Goal: Entertainment & Leisure: Consume media (video, audio)

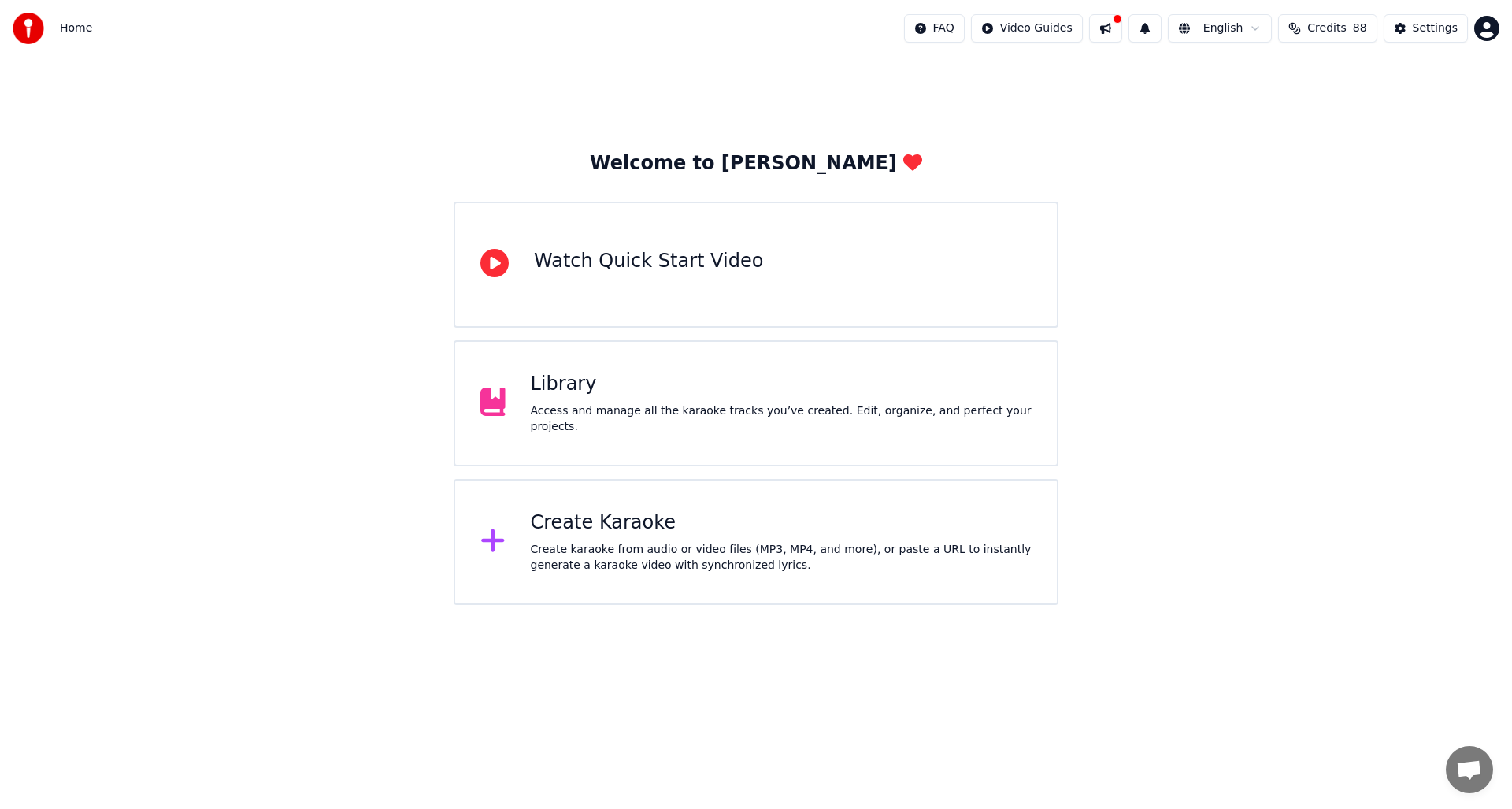
click at [841, 374] on div "Library" at bounding box center [781, 384] width 502 height 25
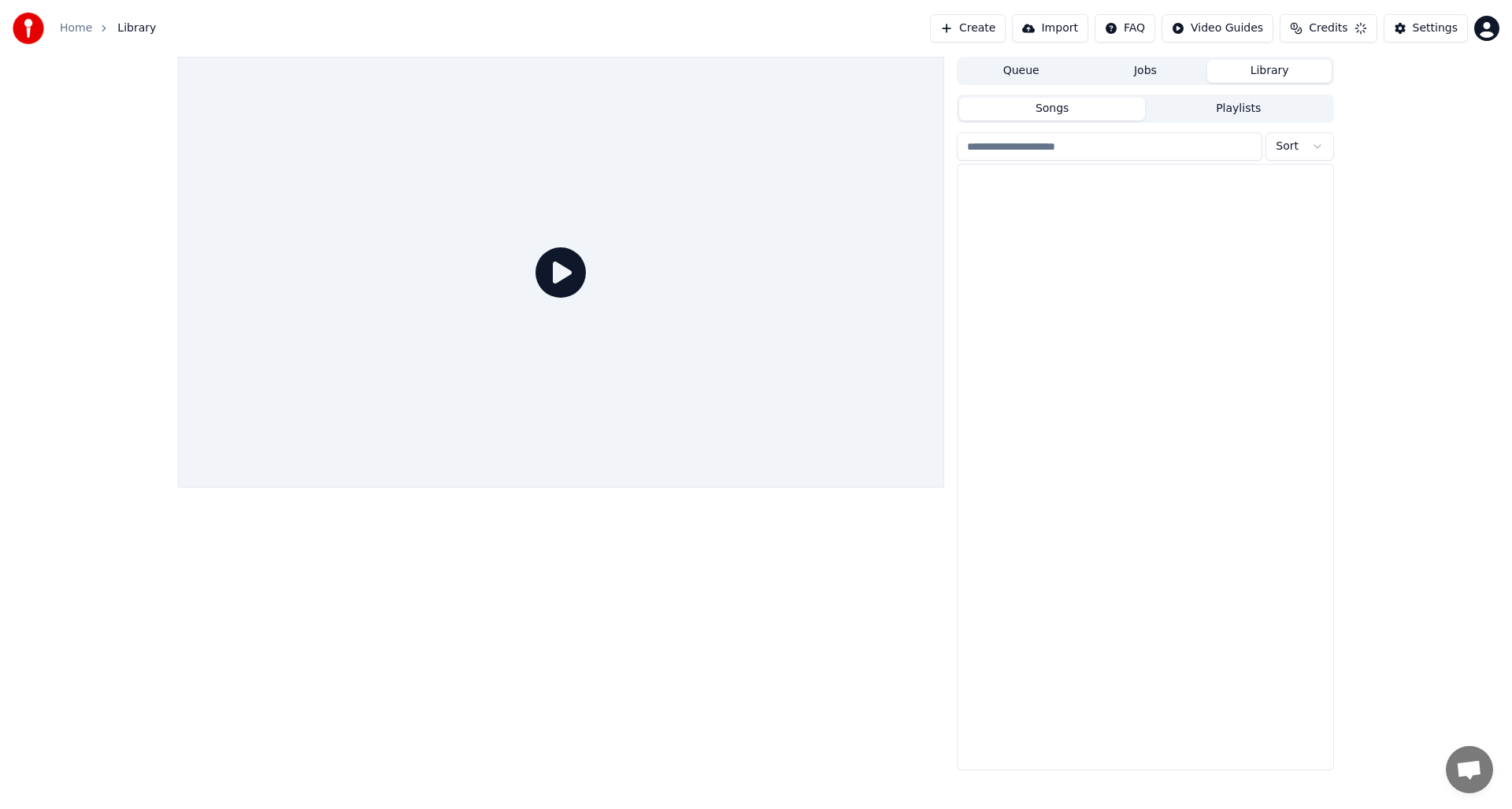
click at [841, 374] on div at bounding box center [562, 272] width 767 height 431
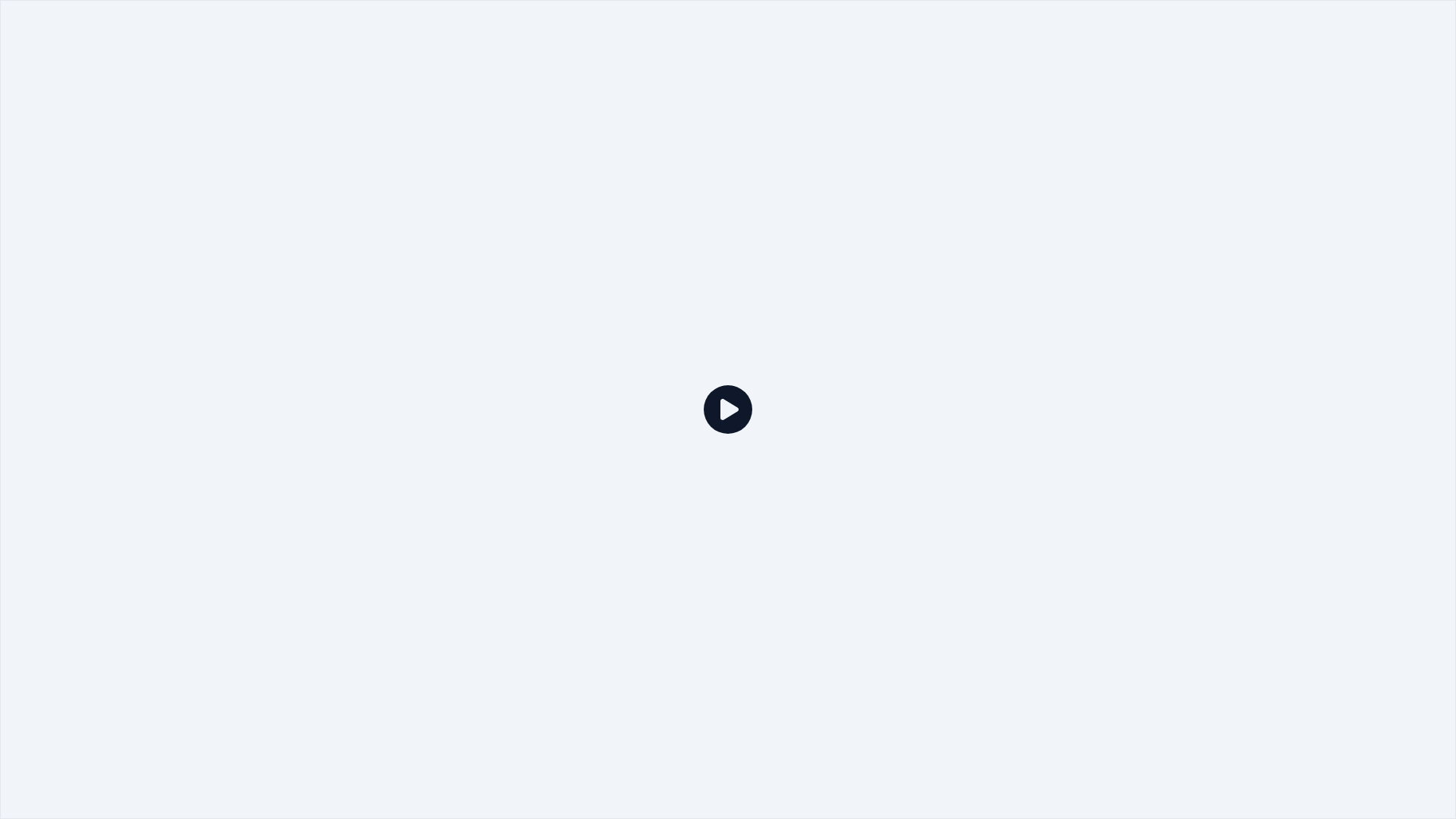
click at [640, 212] on div at bounding box center [728, 410] width 1456 height 819
click at [722, 409] on icon at bounding box center [728, 410] width 48 height 48
click at [874, 190] on div at bounding box center [728, 410] width 1456 height 819
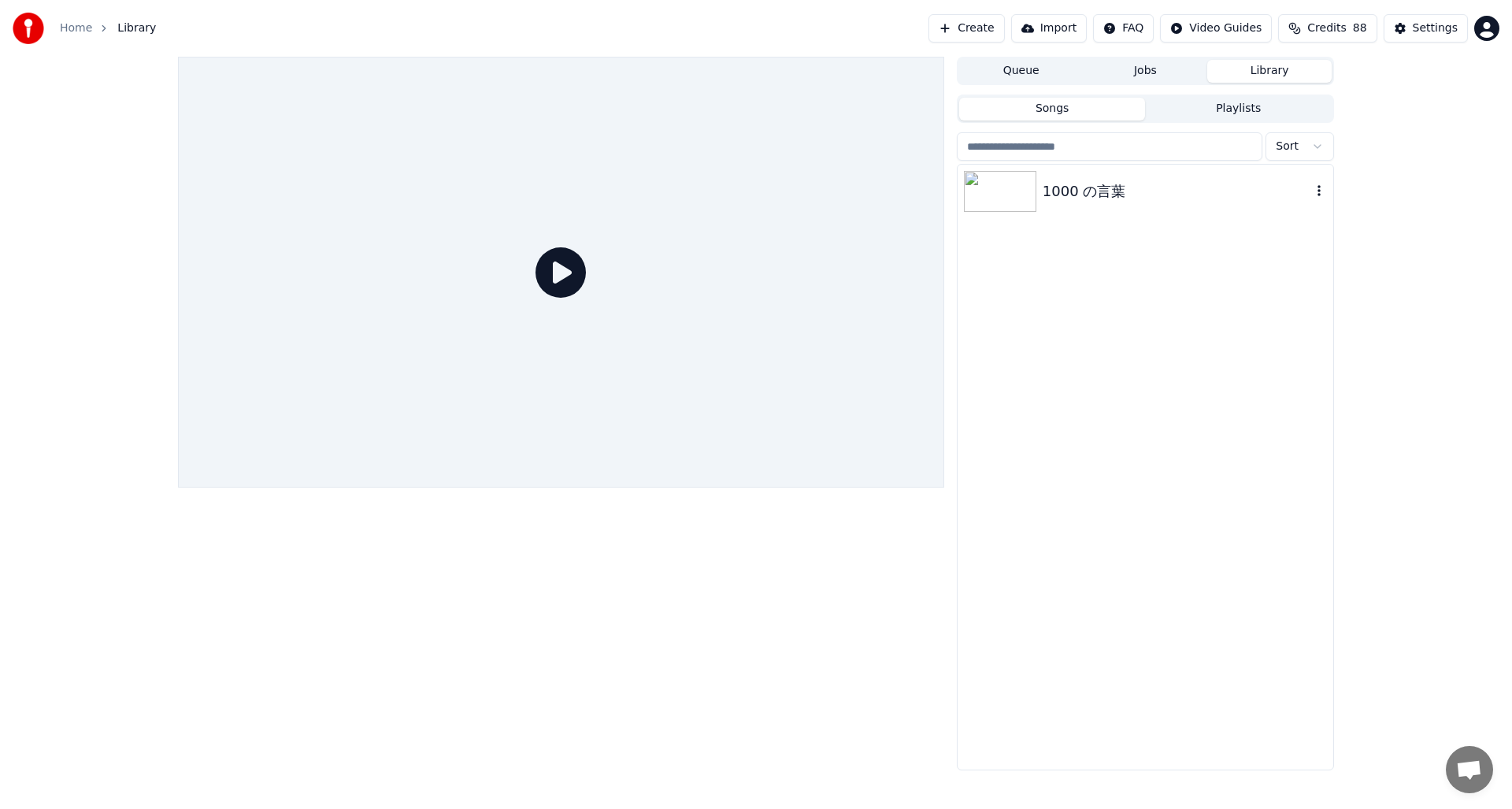
click at [990, 189] on img at bounding box center [999, 191] width 72 height 41
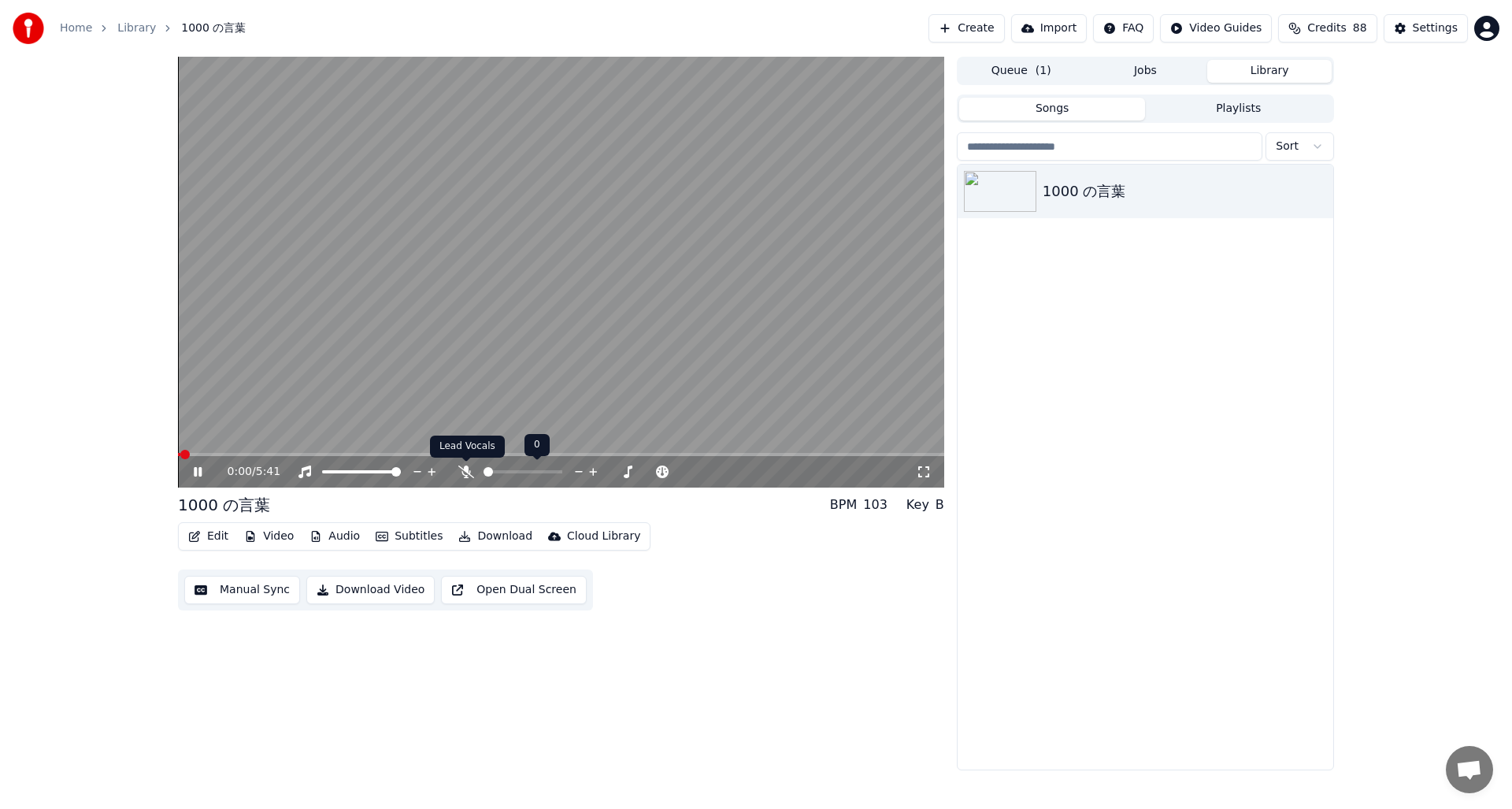
click at [461, 467] on icon at bounding box center [466, 472] width 15 height 13
click at [470, 472] on icon at bounding box center [466, 472] width 15 height 13
click at [322, 473] on span at bounding box center [327, 472] width 10 height 10
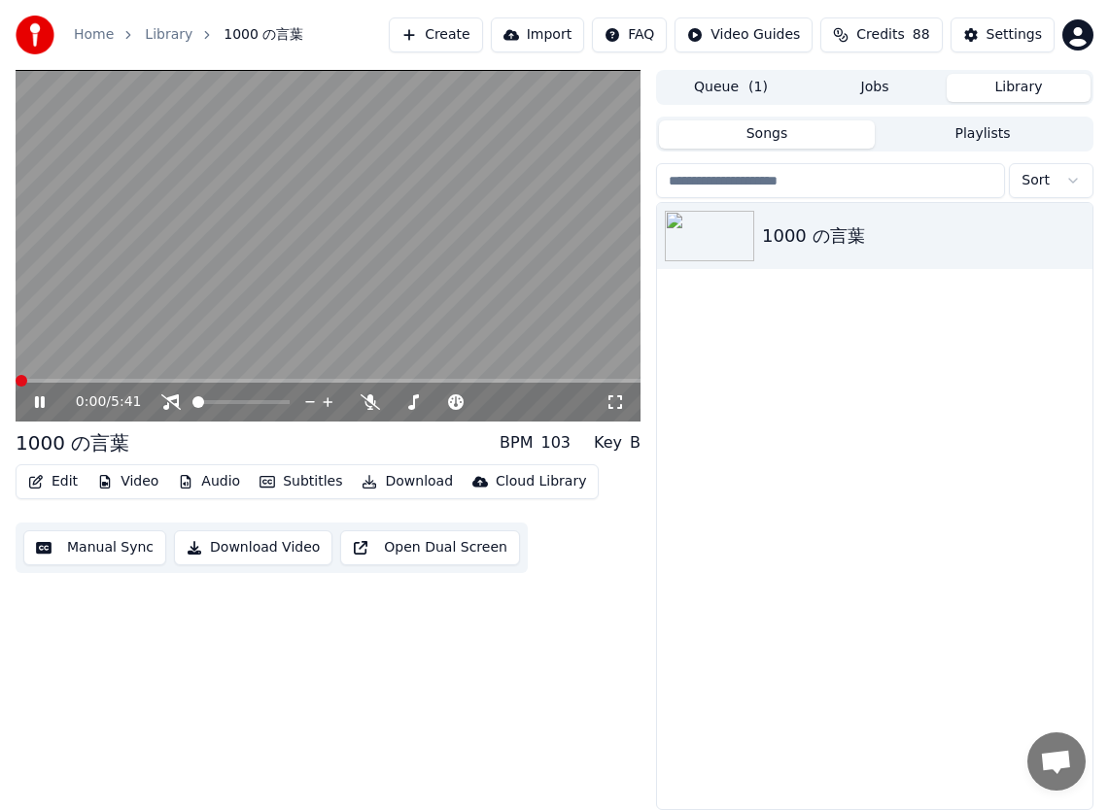
click at [16, 382] on span at bounding box center [22, 381] width 12 height 12
click at [50, 407] on icon at bounding box center [53, 403] width 45 height 16
click at [37, 402] on icon at bounding box center [40, 403] width 12 height 14
click at [45, 405] on icon at bounding box center [53, 403] width 45 height 16
click at [16, 383] on span at bounding box center [22, 381] width 12 height 12
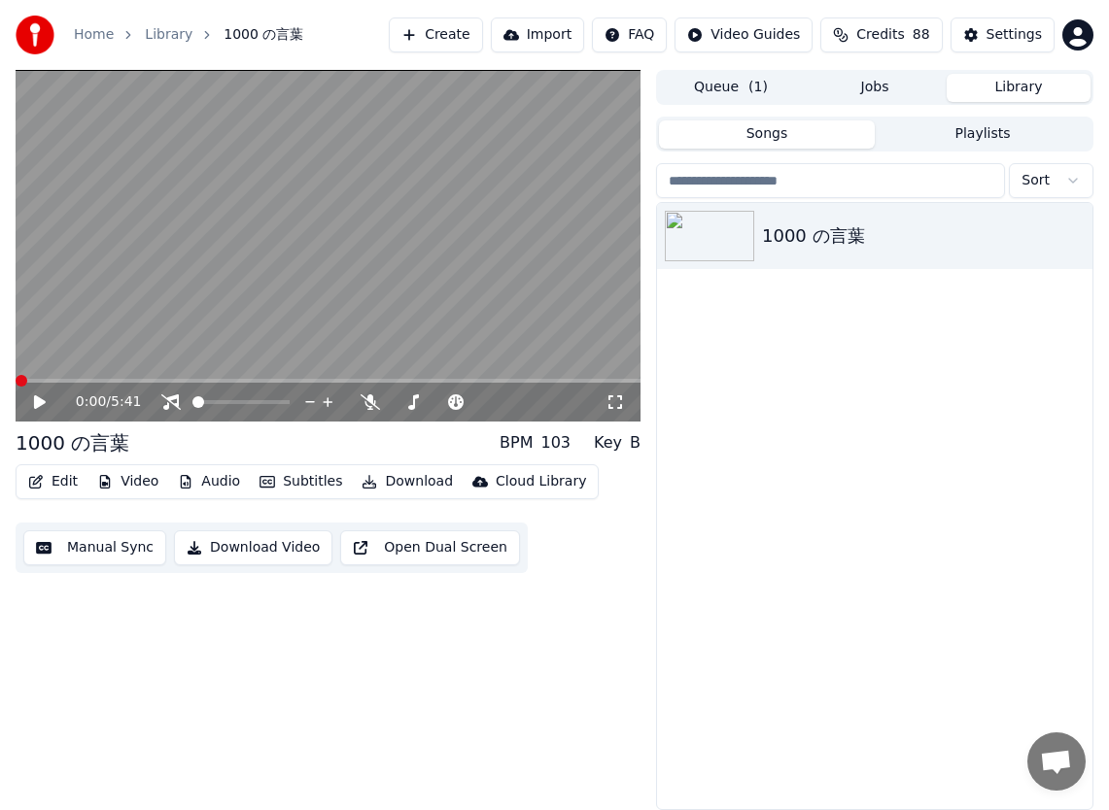
click at [38, 404] on icon at bounding box center [40, 403] width 12 height 14
click at [28, 379] on span at bounding box center [25, 381] width 12 height 12
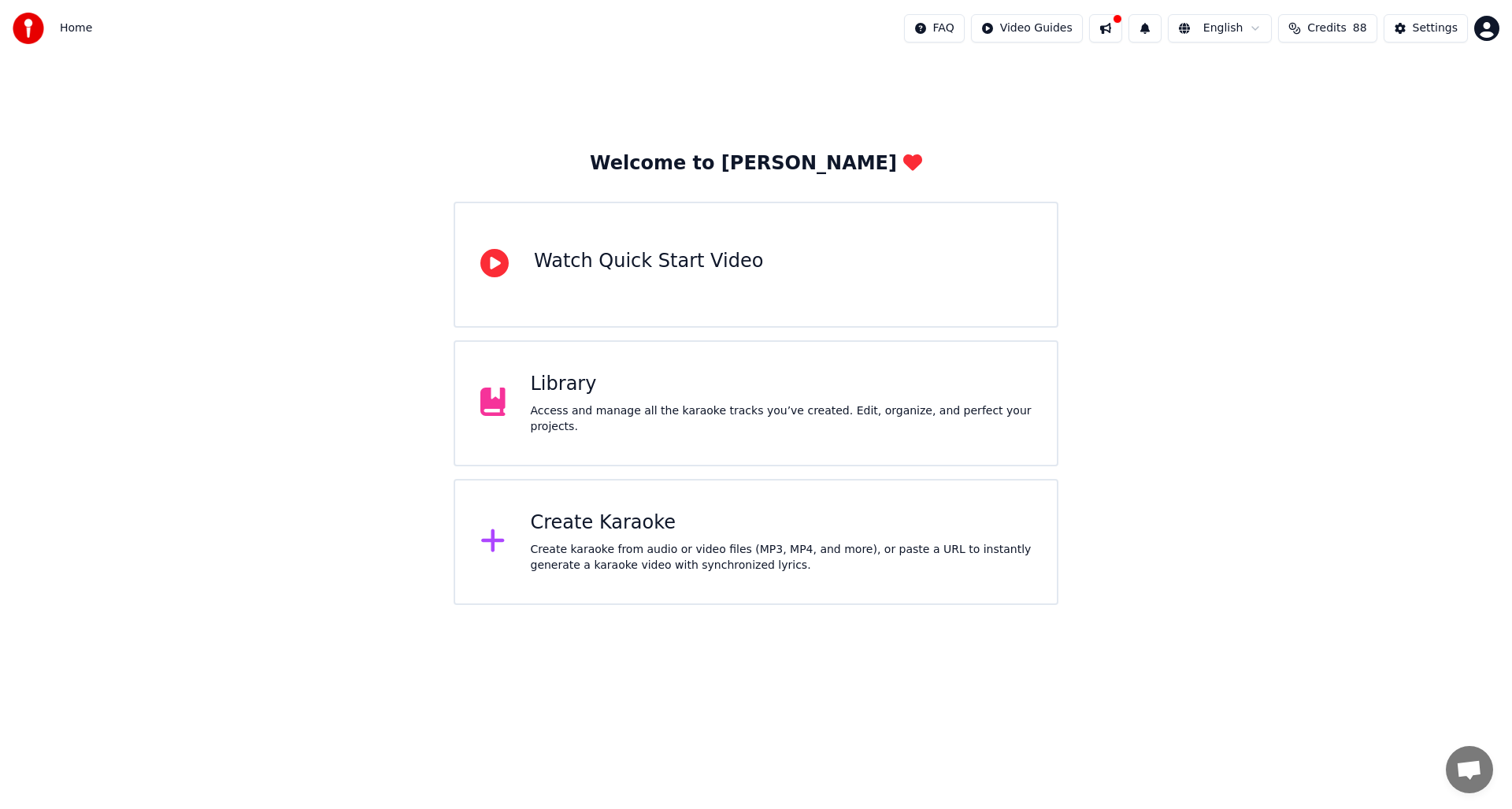
click at [768, 437] on div "Library Access and manage all the karaoke tracks you’ve created. Edit, organize…" at bounding box center [756, 403] width 604 height 126
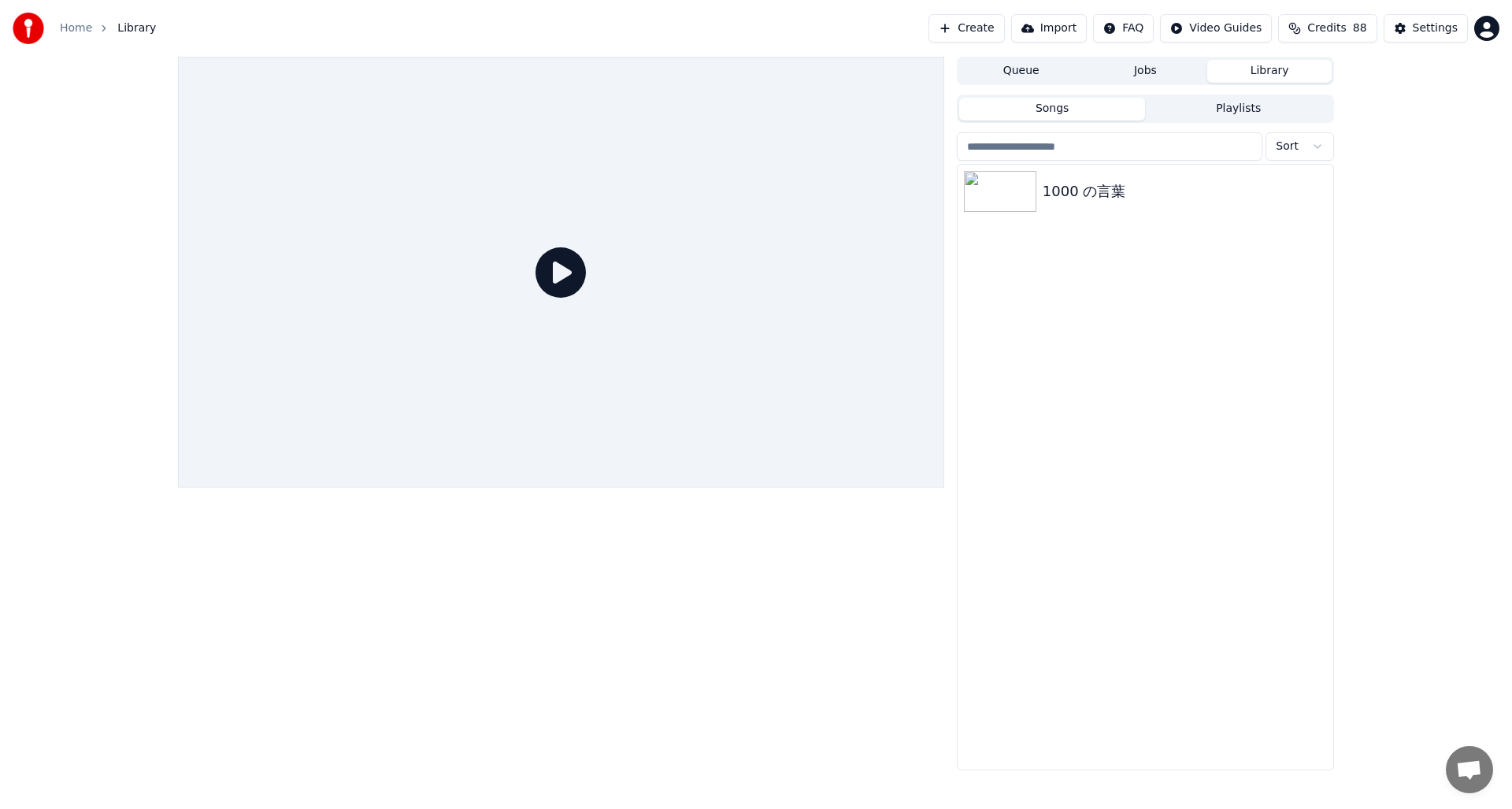
click at [996, 182] on img at bounding box center [999, 191] width 72 height 41
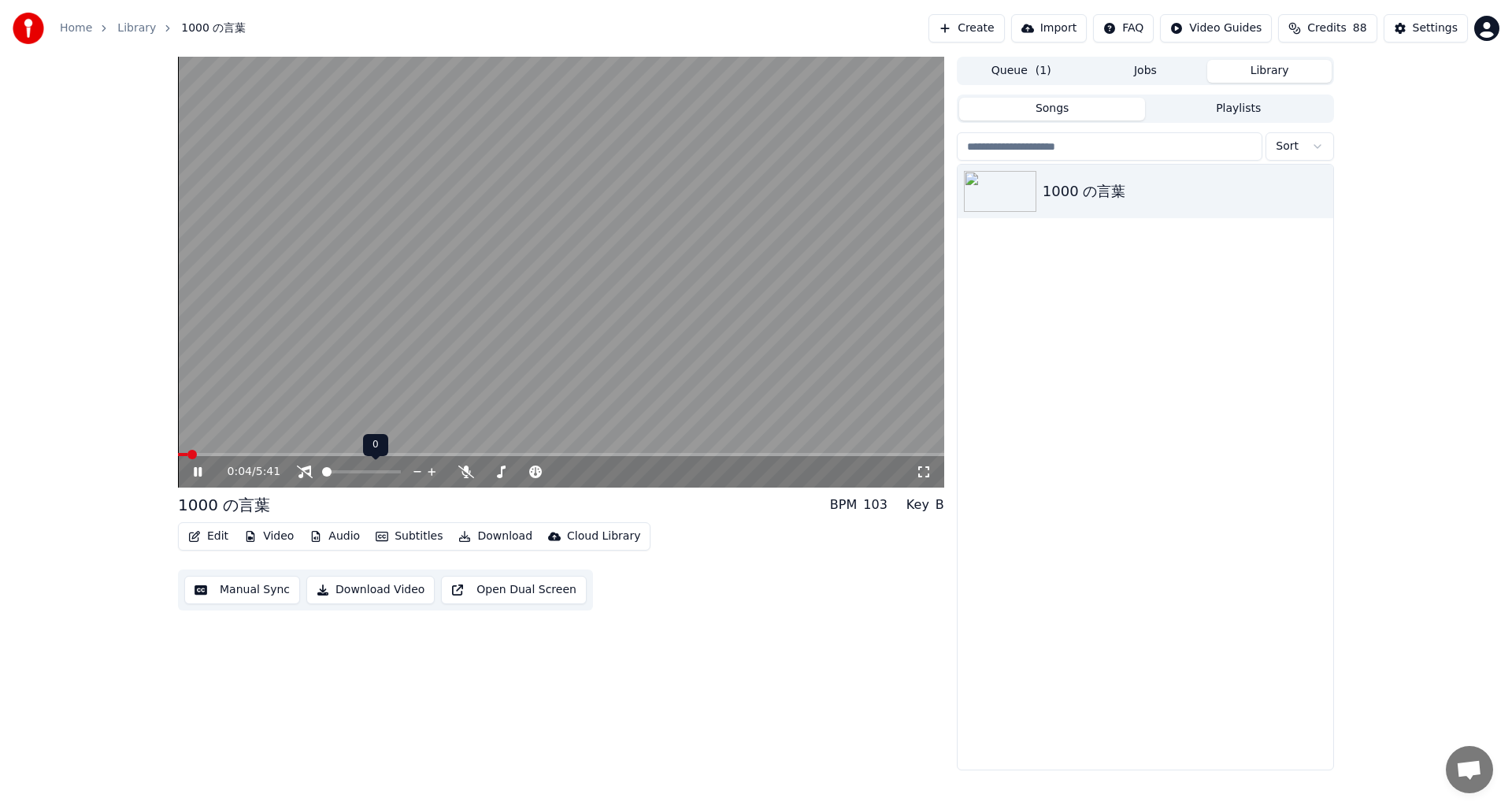
click at [322, 467] on span at bounding box center [327, 472] width 10 height 10
click at [200, 471] on icon at bounding box center [198, 472] width 8 height 10
click at [178, 450] on span at bounding box center [183, 455] width 10 height 10
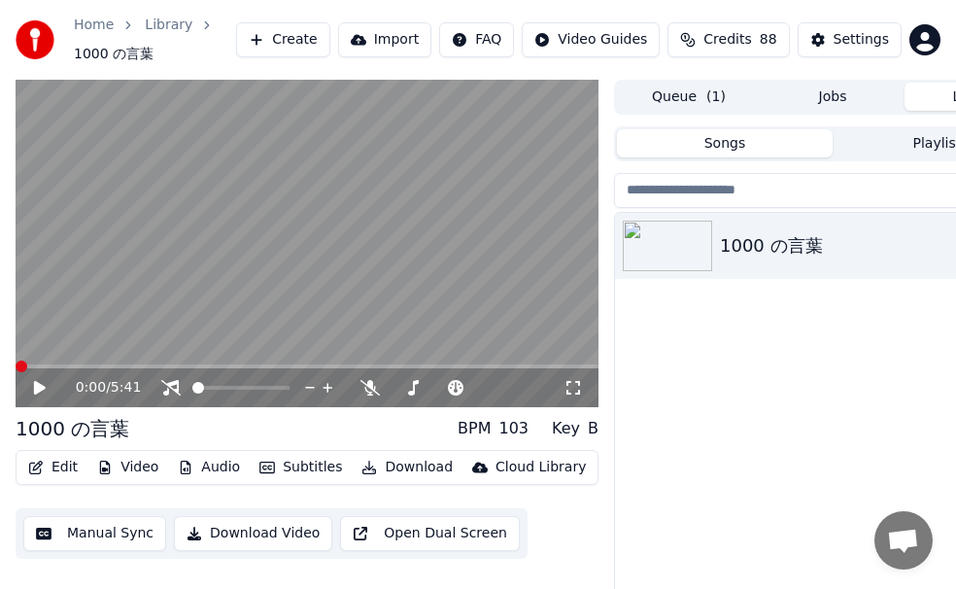
click at [40, 384] on icon at bounding box center [40, 388] width 12 height 14
click at [42, 390] on icon at bounding box center [40, 388] width 10 height 12
click at [16, 365] on span at bounding box center [22, 367] width 12 height 12
drag, startPoint x: 37, startPoint y: 383, endPoint x: 86, endPoint y: 397, distance: 50.7
click at [37, 383] on icon at bounding box center [40, 388] width 12 height 14
